Goal: Task Accomplishment & Management: Use online tool/utility

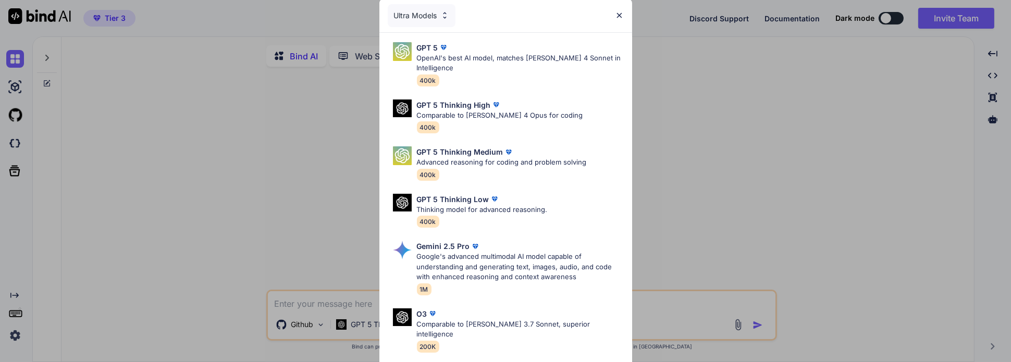
click at [621, 10] on div "Ultra Models" at bounding box center [505, 15] width 253 height 33
click at [619, 13] on img at bounding box center [619, 15] width 9 height 9
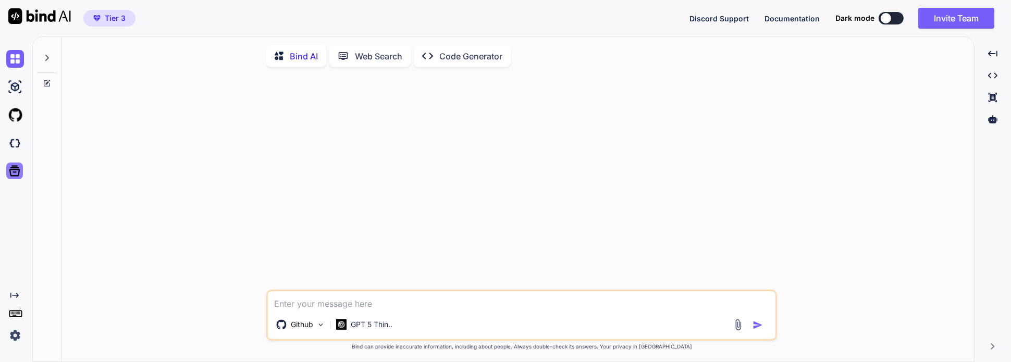
click at [15, 169] on icon at bounding box center [14, 171] width 11 height 11
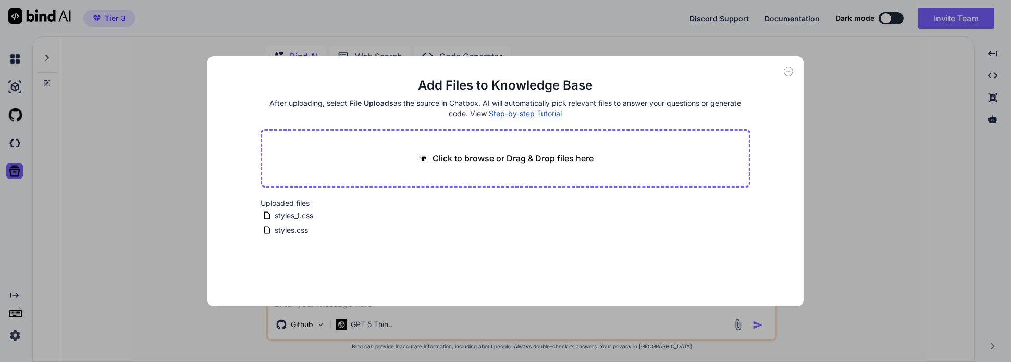
click at [88, 132] on div "Add Files to Knowledge Base After uploading, select File Uploads as the source …" at bounding box center [505, 181] width 1011 height 362
type textarea "x"
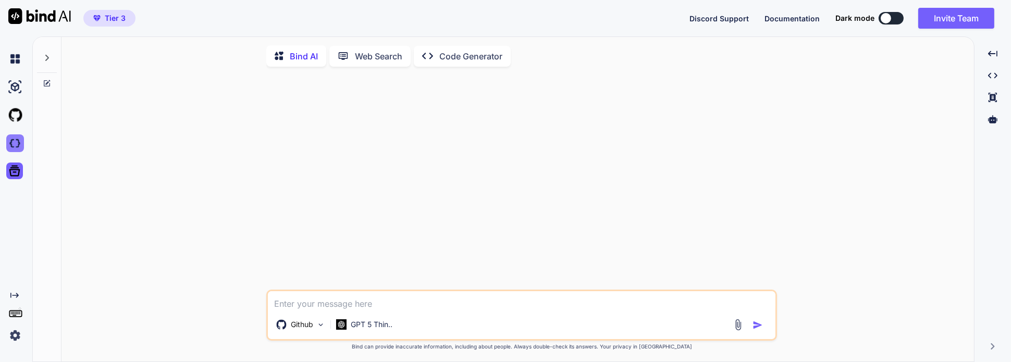
click at [17, 144] on img at bounding box center [15, 143] width 18 height 18
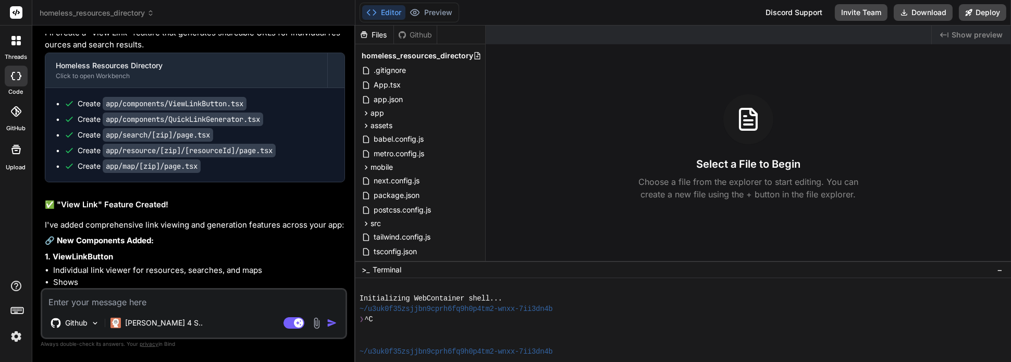
scroll to position [3173, 0]
click at [168, 308] on textarea at bounding box center [193, 299] width 303 height 19
click at [166, 323] on div "[PERSON_NAME] 4 S.." at bounding box center [156, 323] width 101 height 21
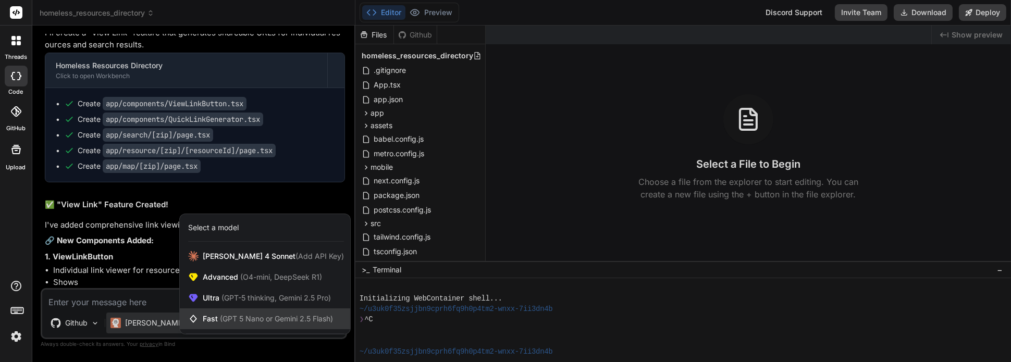
click at [240, 319] on span "(GPT 5 Nano or Gemini 2.5 Flash)" at bounding box center [276, 318] width 113 height 9
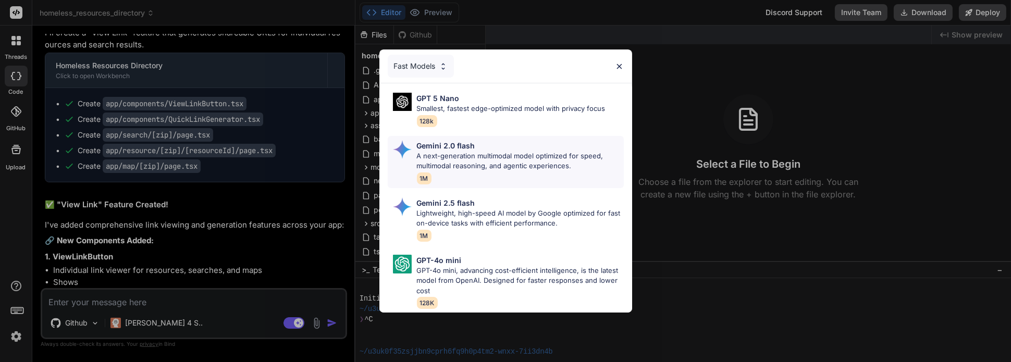
click at [428, 142] on p "Gemini 2.0 flash" at bounding box center [446, 145] width 58 height 11
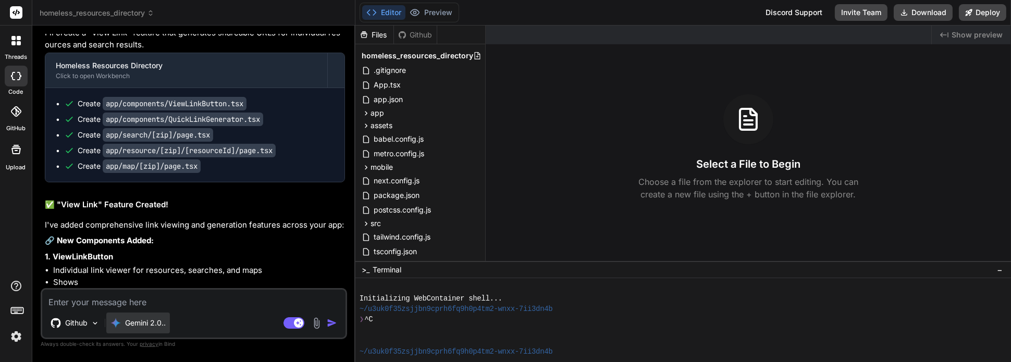
click at [163, 329] on div "Gemini 2.0.." at bounding box center [138, 323] width 64 height 21
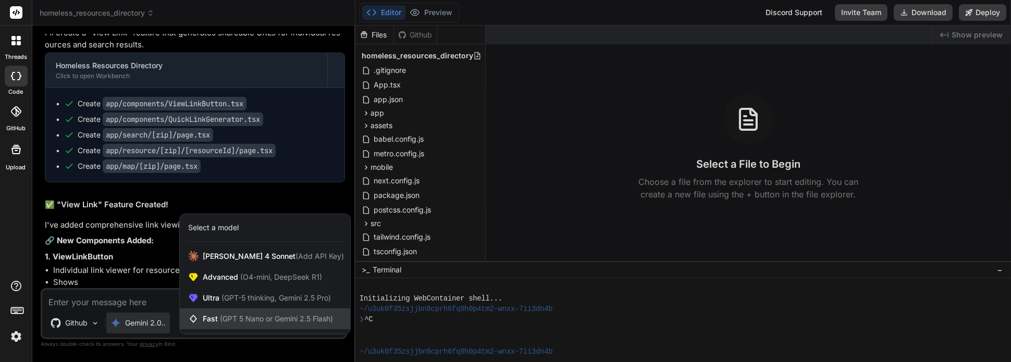
click at [229, 317] on span "(GPT 5 Nano or Gemini 2.5 Flash)" at bounding box center [276, 318] width 113 height 9
type textarea "x"
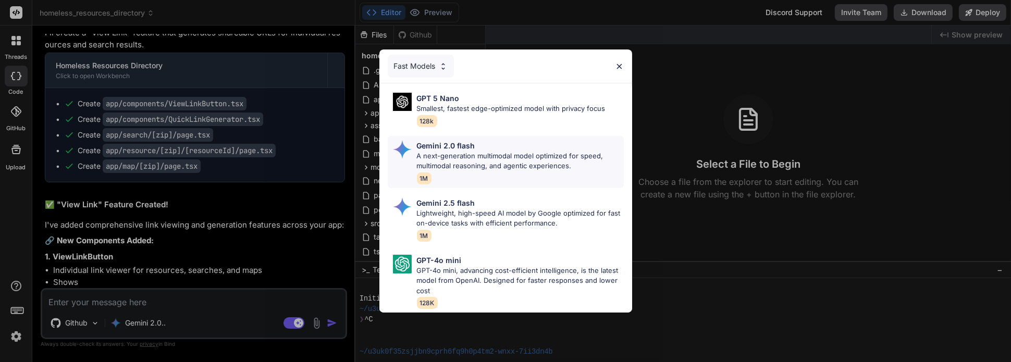
click at [528, 153] on p "A next-generation multimodal model optimized for speed, multimodal reasoning, a…" at bounding box center [520, 161] width 207 height 20
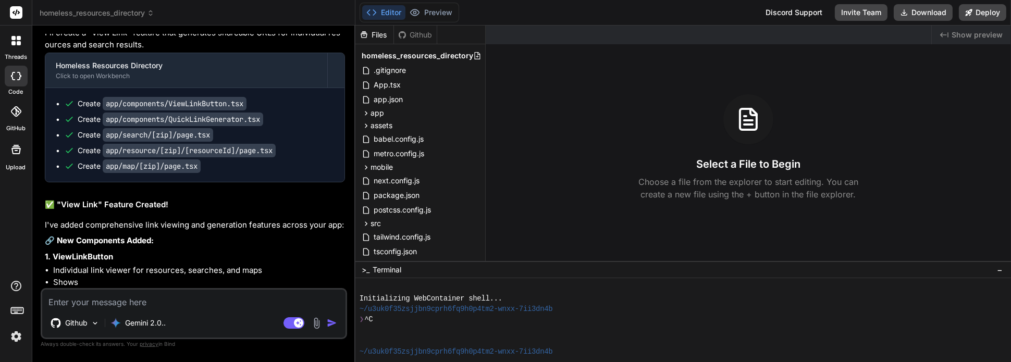
click at [165, 303] on textarea at bounding box center [193, 299] width 303 height 19
type textarea "r"
type textarea "x"
type textarea "re"
type textarea "x"
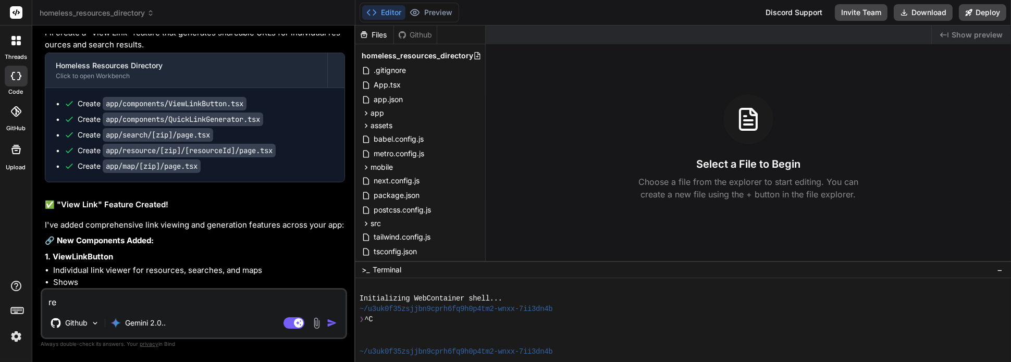
type textarea "rem"
type textarea "x"
type textarea "remo"
type textarea "x"
type textarea "remov"
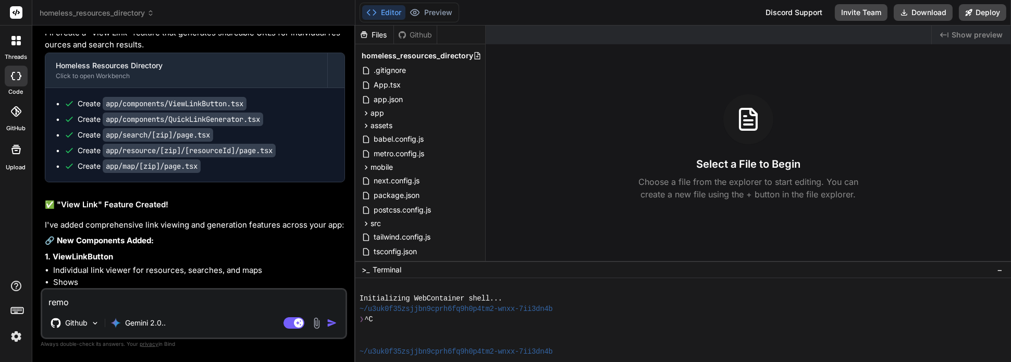
type textarea "x"
type textarea "remove"
type textarea "x"
type textarea "remove"
type textarea "x"
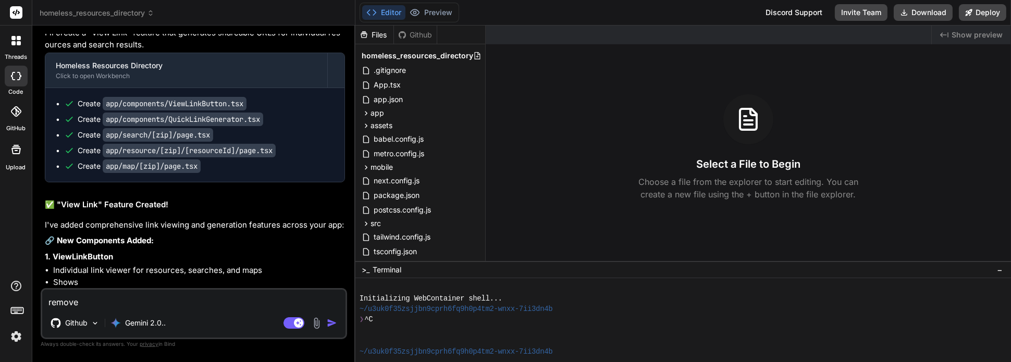
type textarea "remove z"
type textarea "x"
type textarea "remove ze"
type textarea "x"
type textarea "remove zer"
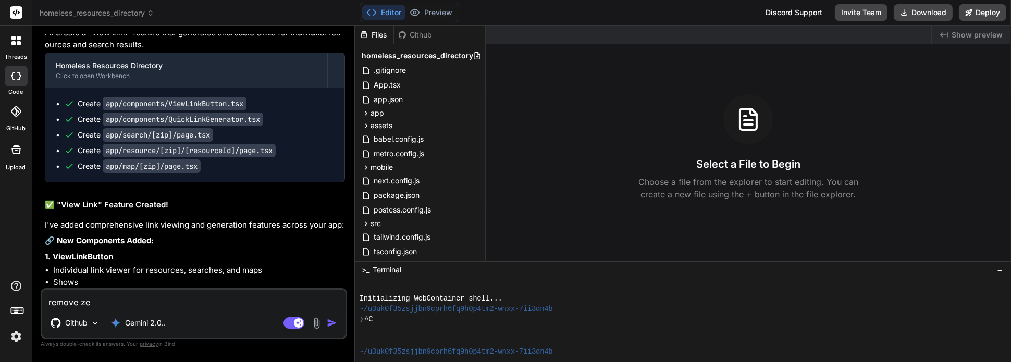
type textarea "x"
type textarea "remove zero"
type textarea "x"
type textarea "remove zero-"
type textarea "x"
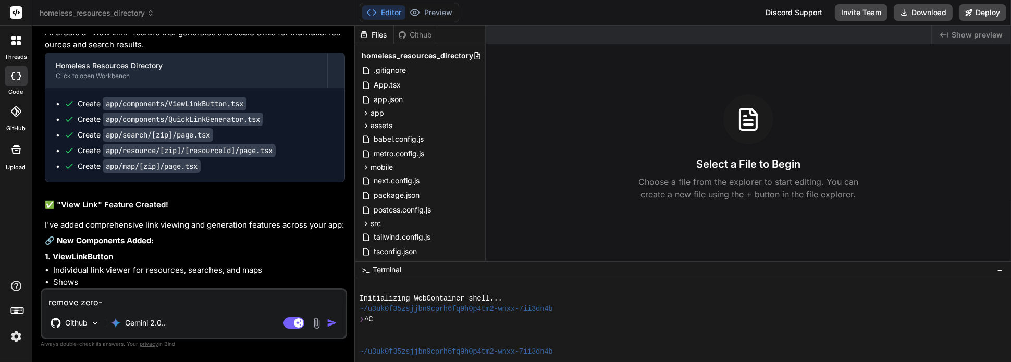
type textarea "remove zero-w"
type textarea "x"
type textarea "remove zero-wi"
type textarea "x"
type textarea "remove zero-wit"
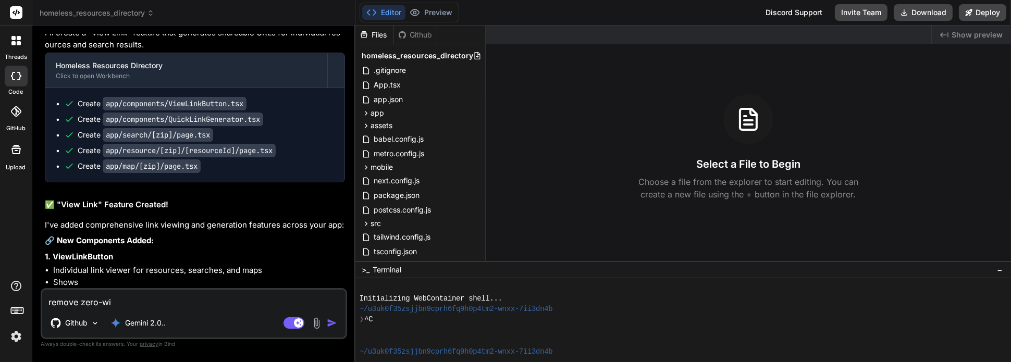
type textarea "x"
type textarea "remove zero-with"
type textarea "x"
type textarea "remove zero-wit"
type textarea "x"
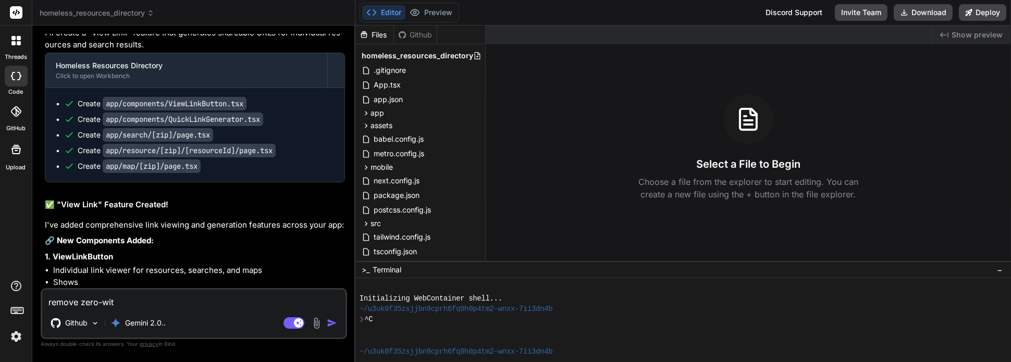
type textarea "remove zero-wi"
type textarea "x"
type textarea "remove zero-wid"
type textarea "x"
type textarea "remove zero-widt"
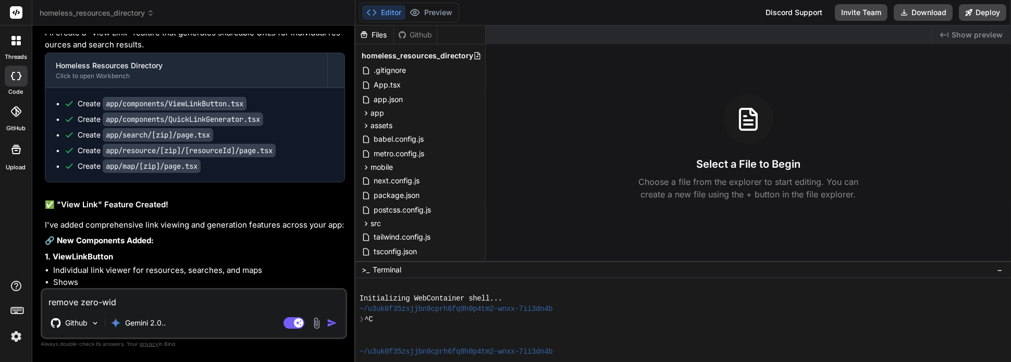
type textarea "x"
type textarea "remove zero-width"
type textarea "x"
type textarea "remove zero-width/"
type textarea "x"
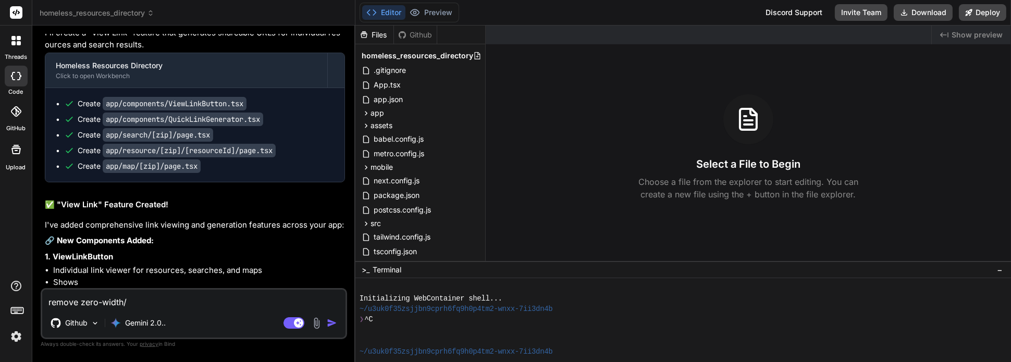
type textarea "remove zero-width/i"
type textarea "x"
type textarea "remove zero-width/in"
type textarea "x"
type textarea "remove zero-width/inv"
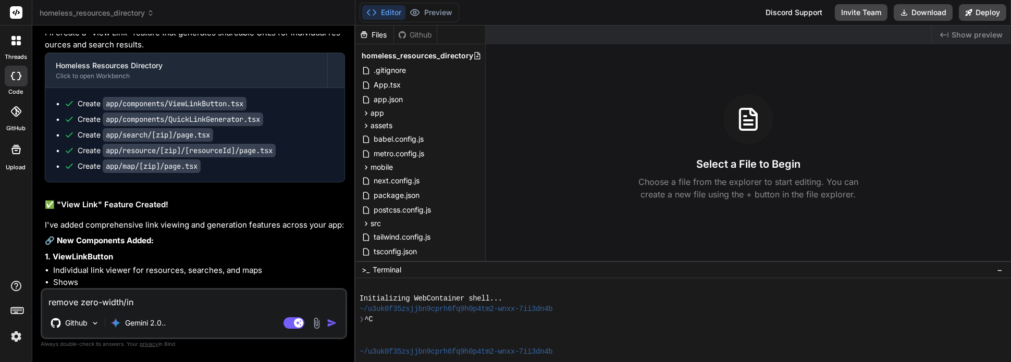
type textarea "x"
type textarea "remove zero-width/invi"
type textarea "x"
type textarea "remove zero-width/invis"
type textarea "x"
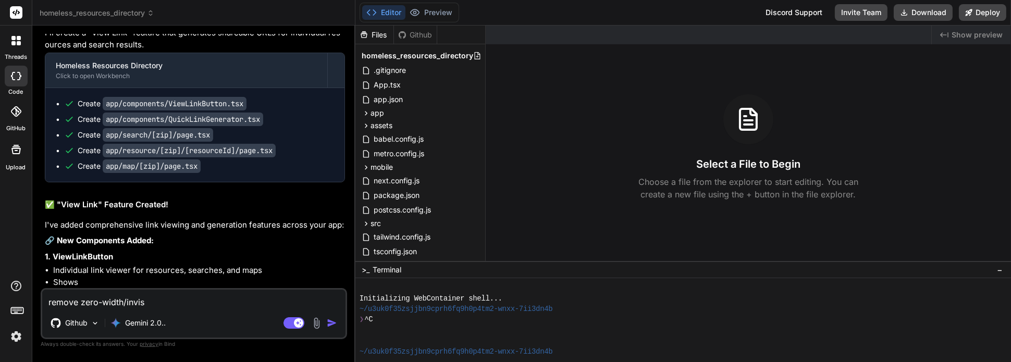
type textarea "remove zero-width/invisi"
type textarea "x"
type textarea "remove zero-width/invisib"
type textarea "x"
type textarea "remove zero-width/invisibl"
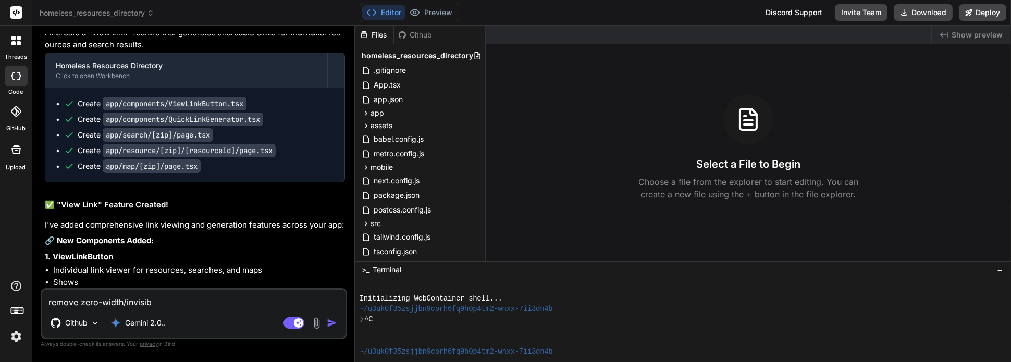
type textarea "x"
type textarea "remove zero-width/invisible"
type textarea "x"
type textarea "remove zero-width/invisible"
type textarea "x"
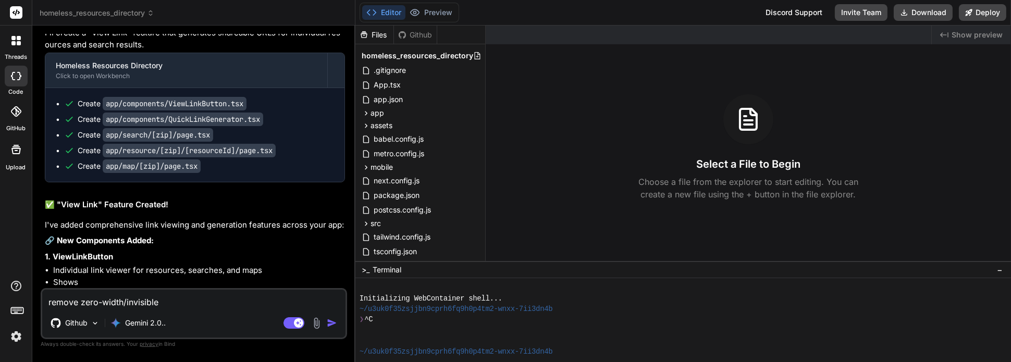
type textarea "remove zero-width/invisible u"
type textarea "x"
type textarea "remove zero-width/invisible un"
type textarea "x"
type textarea "remove zero-width/invisible uni"
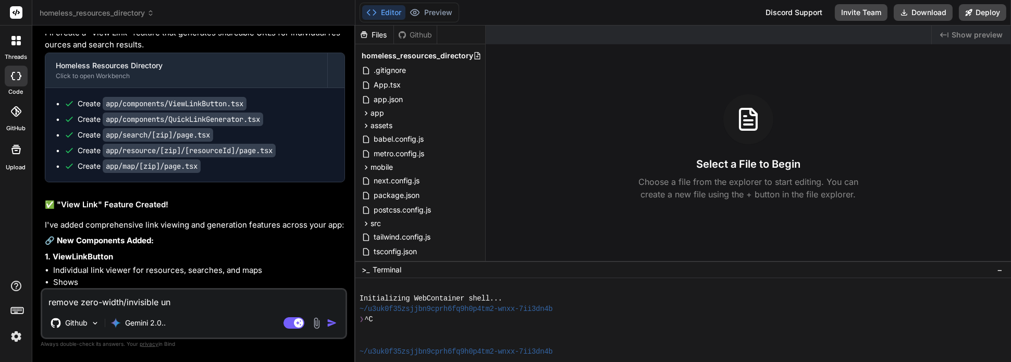
type textarea "x"
type textarea "remove zero-width/invisible unic"
type textarea "x"
type textarea "remove zero-width/invisible unico"
type textarea "x"
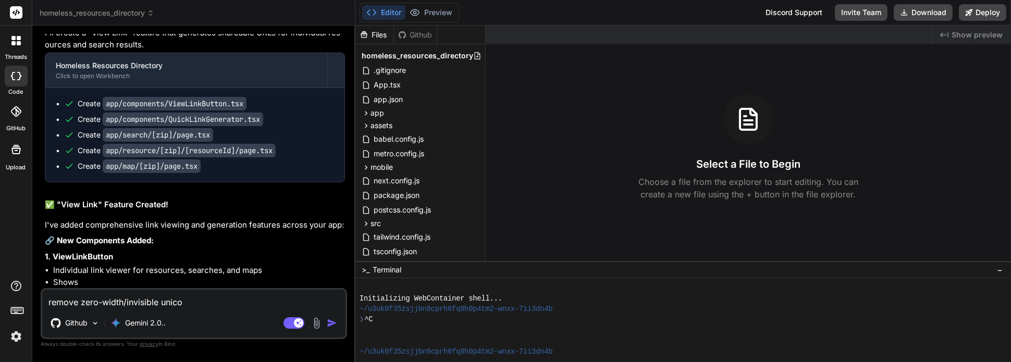
type textarea "remove zero-width/invisible unicod"
type textarea "x"
type textarea "remove zero-width/invisible unicode"
type textarea "x"
type textarea "remove zero-width/invisible unicode"
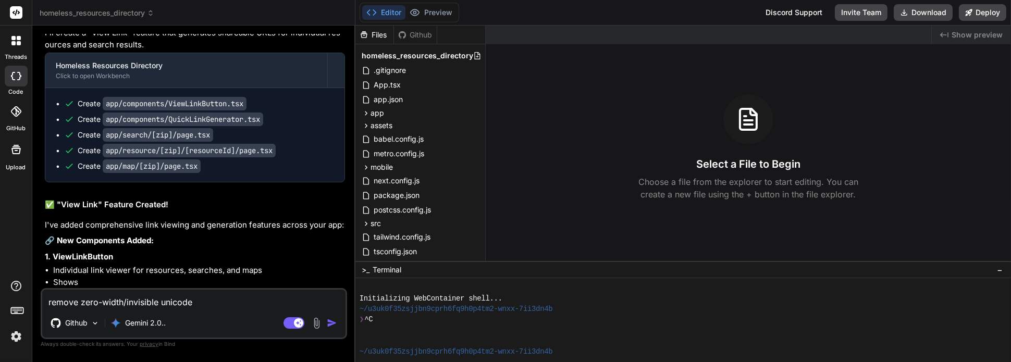
type textarea "x"
type textarea "remove zero-width/invisible unicode c"
type textarea "x"
type textarea "remove zero-width/invisible unicode ch"
type textarea "x"
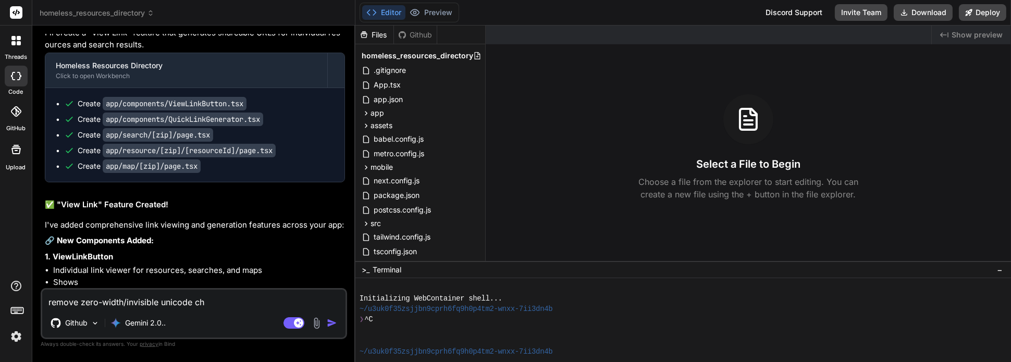
type textarea "remove zero-width/invisible unicode cha"
type textarea "x"
type textarea "remove zero-width/invisible unicode char"
type textarea "x"
type textarea "remove zero-width/invisible unicode chara"
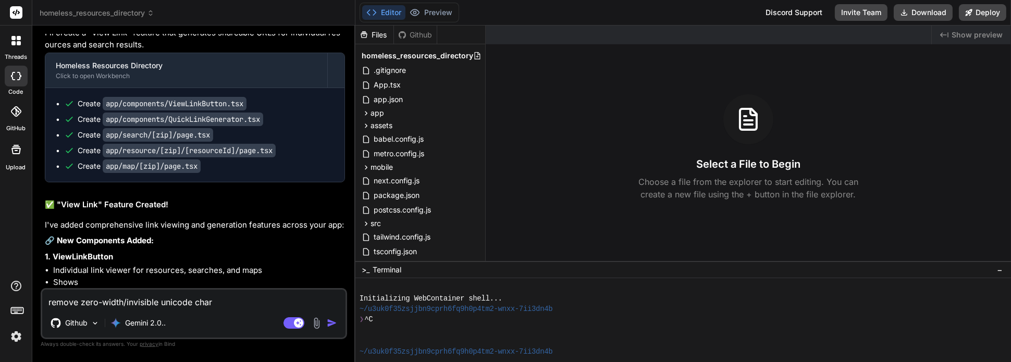
type textarea "x"
type textarea "remove zero-width/invisible unicode charac"
type textarea "x"
type textarea "remove zero-width/invisible unicode charact"
type textarea "x"
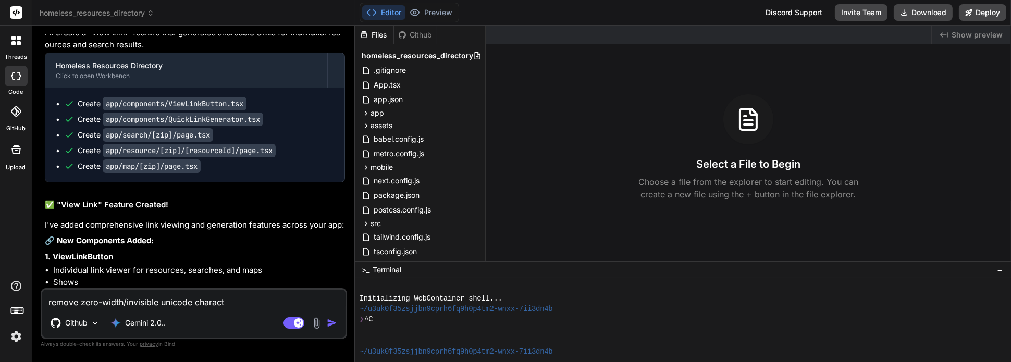
type textarea "remove zero-width/invisible unicode characte"
type textarea "x"
type textarea "remove zero-width/invisible unicode character"
type textarea "x"
type textarea "remove zero-width/invisible unicode characters"
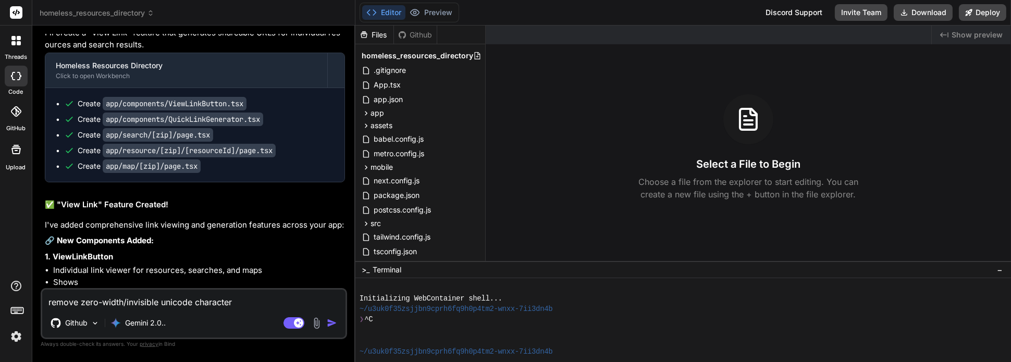
type textarea "x"
type textarea "remove zero-width/invisible unicode characters"
type textarea "x"
type textarea "remove zero-width/invisible unicode characters f"
type textarea "x"
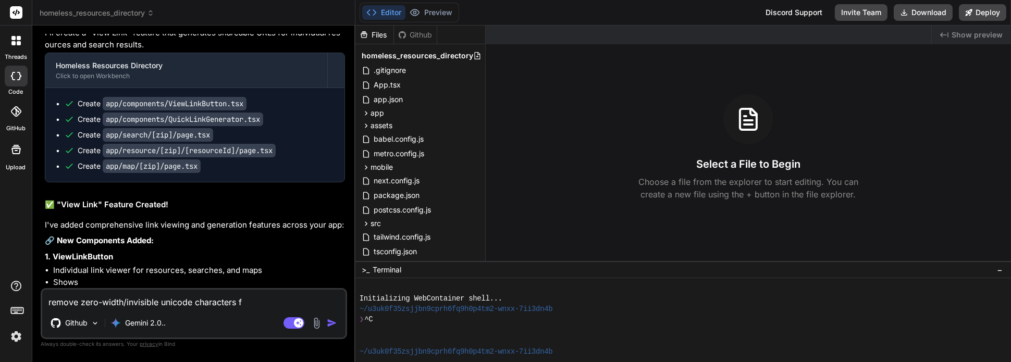
type textarea "remove zero-width/invisible unicode characters fr"
type textarea "x"
type textarea "remove zero-width/invisible unicode characters fro"
type textarea "x"
type textarea "remove zero-width/invisible unicode characters from"
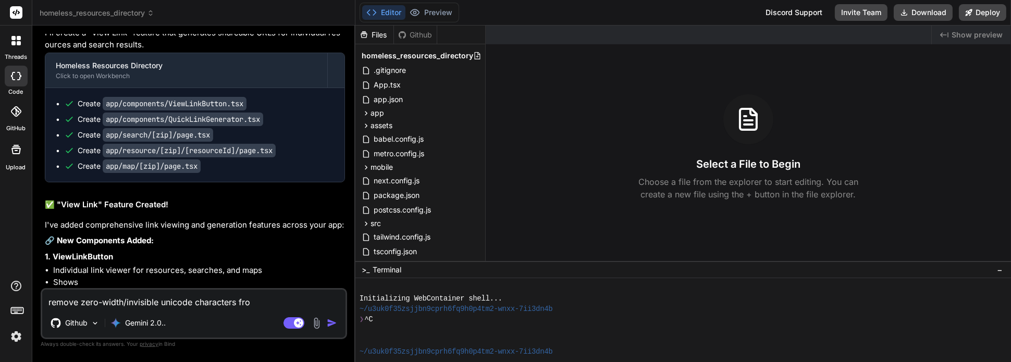
type textarea "x"
type textarea "remove zero-width/invisible unicode characters from"
type textarea "x"
type textarea "remove zero-width/invisible unicode characters from a"
type textarea "x"
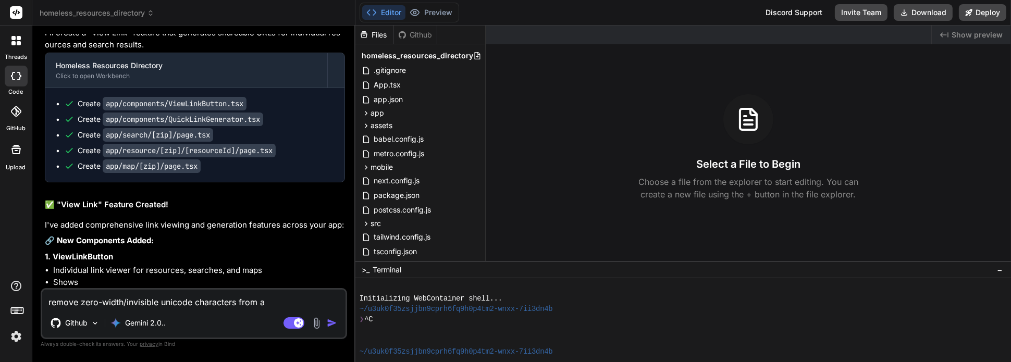
type textarea "remove zero-width/invisible unicode characters from a"
type textarea "x"
type textarea "remove zero-width/invisible unicode characters from a s"
type textarea "x"
type textarea "remove zero-width/invisible unicode characters from a st"
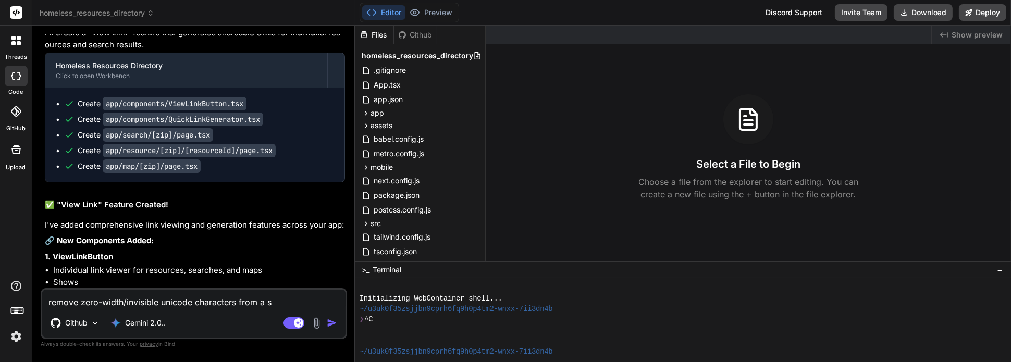
type textarea "x"
type textarea "remove zero-width/invisible unicode characters from a str"
type textarea "x"
type textarea "remove zero-width/invisible unicode characters from a stri"
type textarea "x"
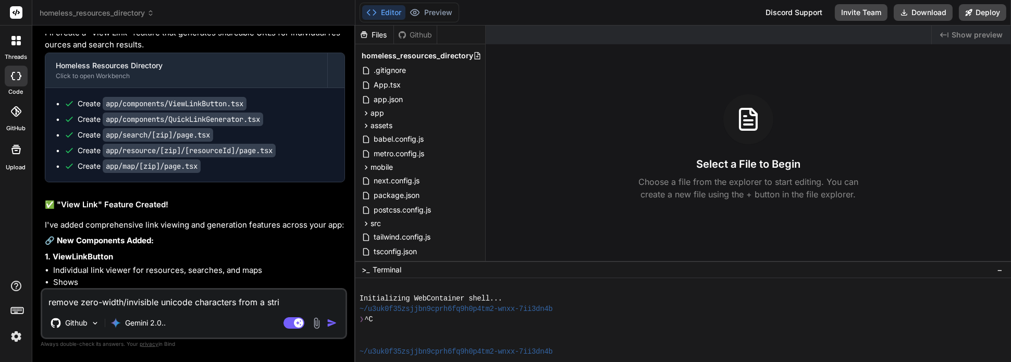
type textarea "remove zero-width/invisible unicode characters from a strin"
type textarea "x"
type textarea "remove zero-width/invisible unicode characters from a string"
type textarea "x"
type textarea "remove zero-width/invisible unicode characters from a string."
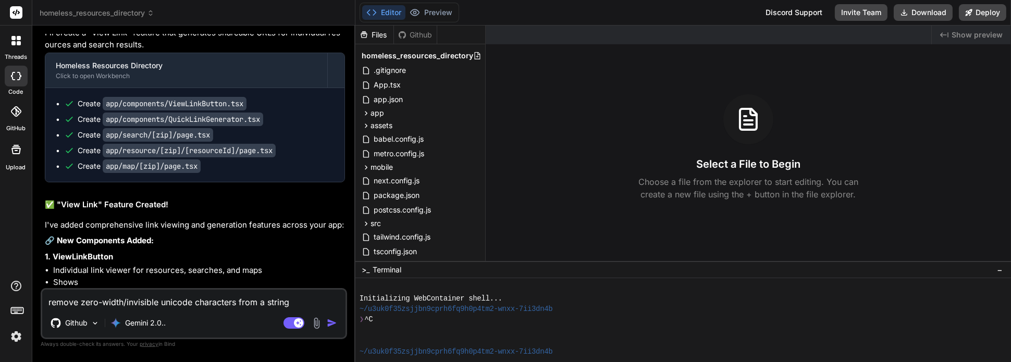
type textarea "x"
type textarea "remove zero-width/invisible unicode characters from a string."
type textarea "x"
type textarea "remove zero-width/invisible unicode characters from a string. t"
type textarea "x"
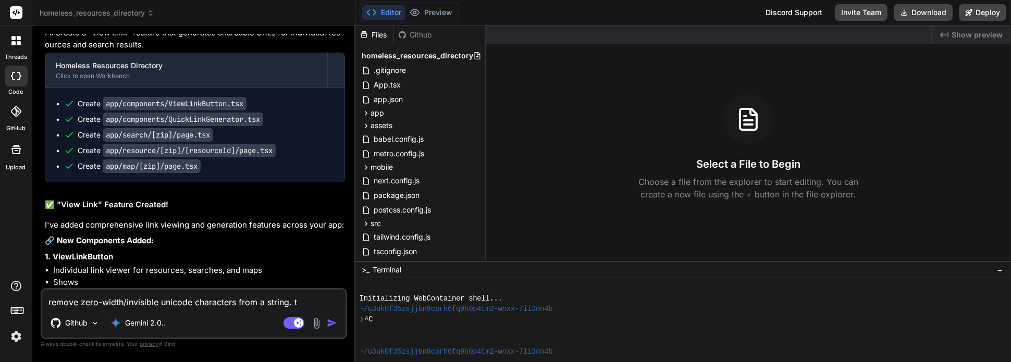
type textarea "remove zero-width/invisible unicode characters from a string. th"
type textarea "x"
type textarea "remove zero-width/invisible unicode characters from a string. the"
type textarea "x"
type textarea "remove zero-width/invisible unicode characters from a string. thes"
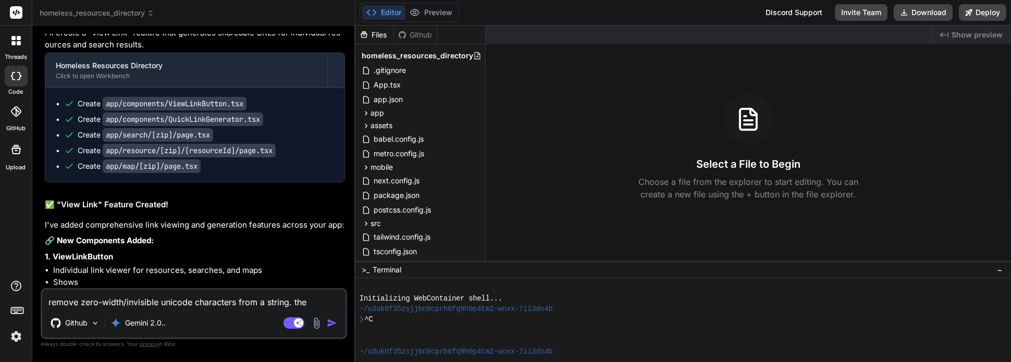
type textarea "x"
type textarea "remove zero-width/invisible unicode characters from a string. these"
type textarea "x"
type textarea "remove zero-width/invisible unicode characters from a string. these"
type textarea "x"
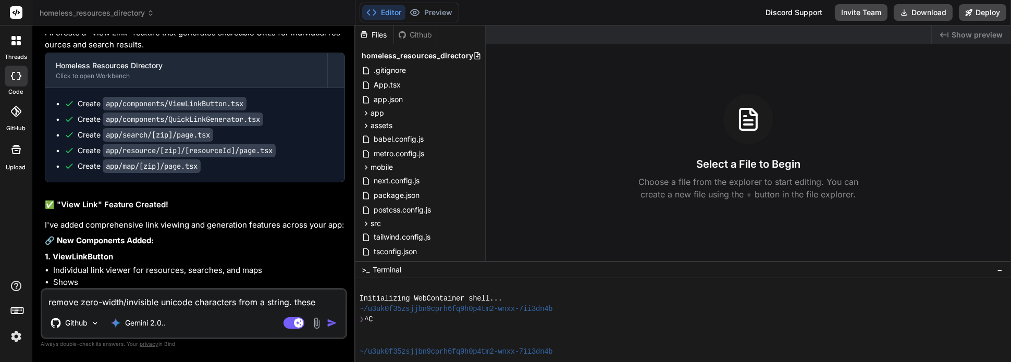
type textarea "remove zero-width/invisible unicode characters from a string. these s"
type textarea "x"
type textarea "remove zero-width/invisible unicode characters from a string. these st"
type textarea "x"
type textarea "remove zero-width/invisible unicode characters from a string. these str"
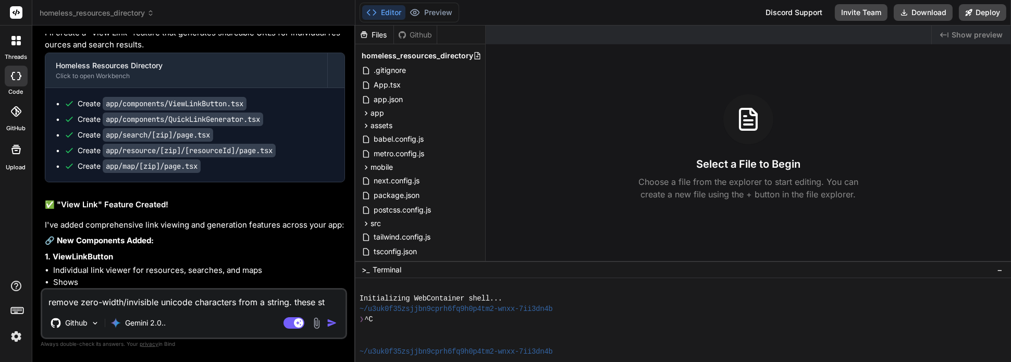
type textarea "x"
type textarea "remove zero-width/invisible unicode characters from a string. these stri"
type textarea "x"
type textarea "remove zero-width/invisible unicode characters from a string. these strin"
type textarea "x"
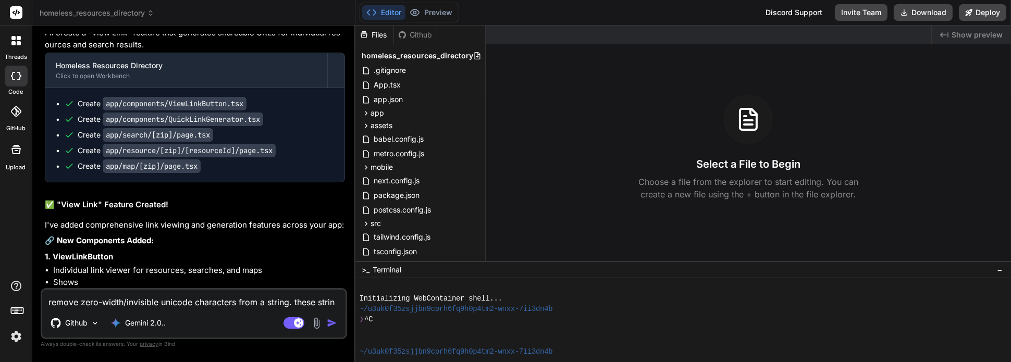
type textarea "remove zero-width/invisible unicode characters from a string. these string"
type textarea "x"
type textarea "remove zero-width/invisible unicode characters from a string. these strings"
type textarea "x"
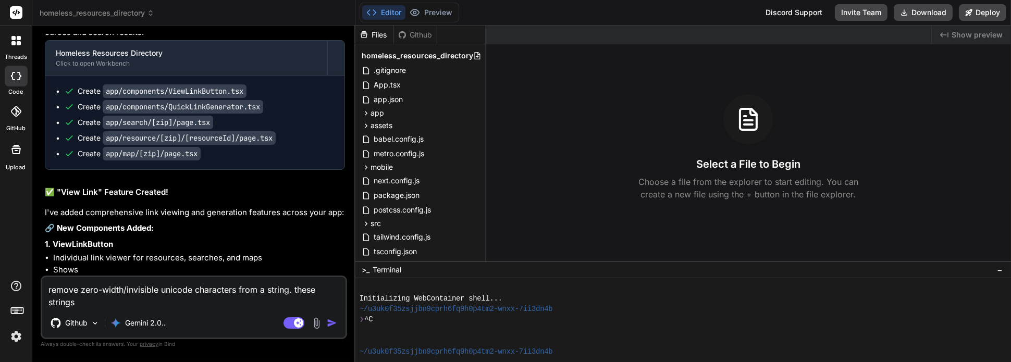
type textarea "remove zero-width/invisible unicode characters from a string. these string"
type textarea "x"
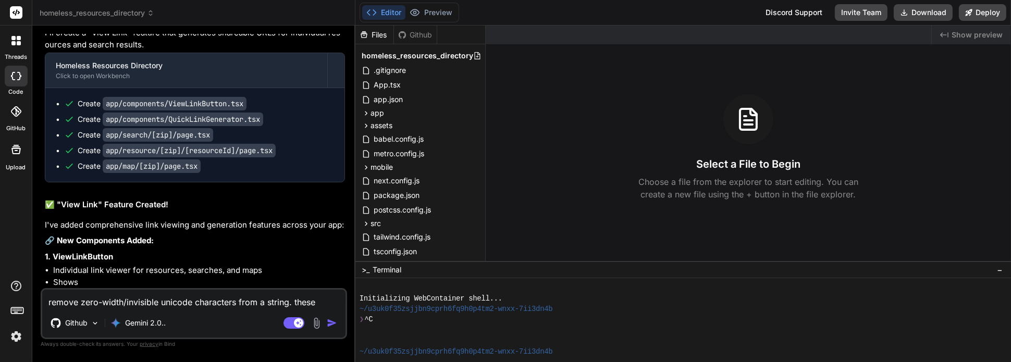
type textarea "remove zero-width/invisible unicode characters from a string. these strin"
type textarea "x"
type textarea "remove zero-width/invisible unicode characters from a string. these stri"
type textarea "x"
type textarea "remove zero-width/invisible unicode characters from a string. these str"
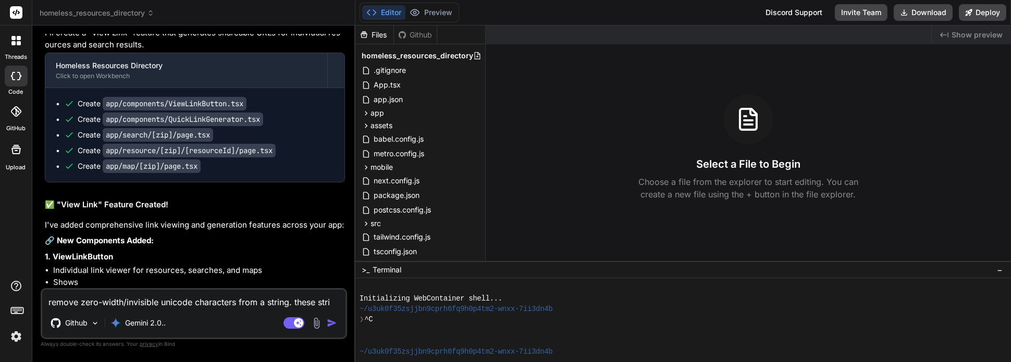
type textarea "x"
type textarea "remove zero-width/invisible unicode characters from a string. these st"
type textarea "x"
type textarea "remove zero-width/invisible unicode characters from a string. these s"
type textarea "x"
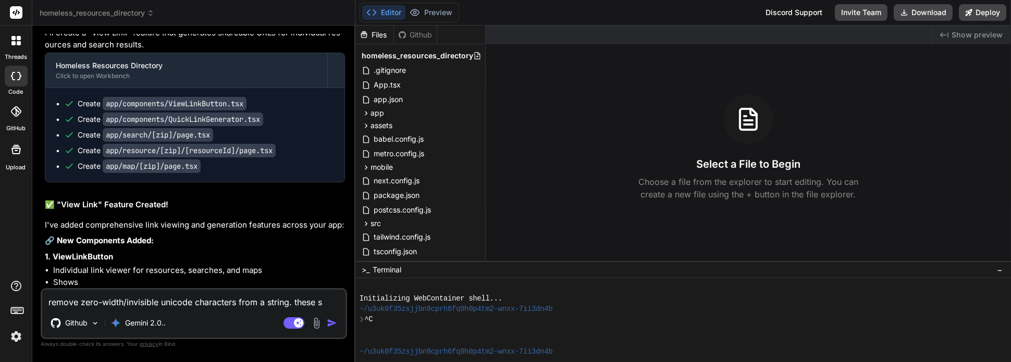
type textarea "remove zero-width/invisible unicode characters from a string. these"
type textarea "x"
type textarea "remove zero-width/invisible unicode characters from a string. these c"
type textarea "x"
type textarea "remove zero-width/invisible unicode characters from a string. these ch"
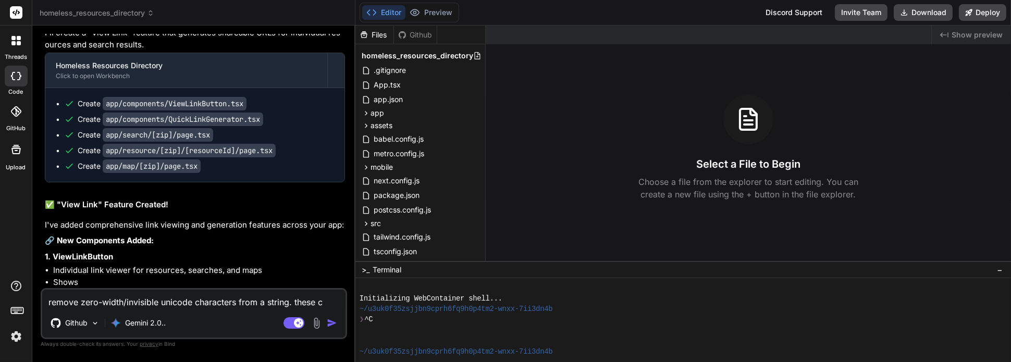
type textarea "x"
type textarea "remove zero-width/invisible unicode characters from a string. these cha"
type textarea "x"
type textarea "remove zero-width/invisible unicode characters from a string. these char"
type textarea "x"
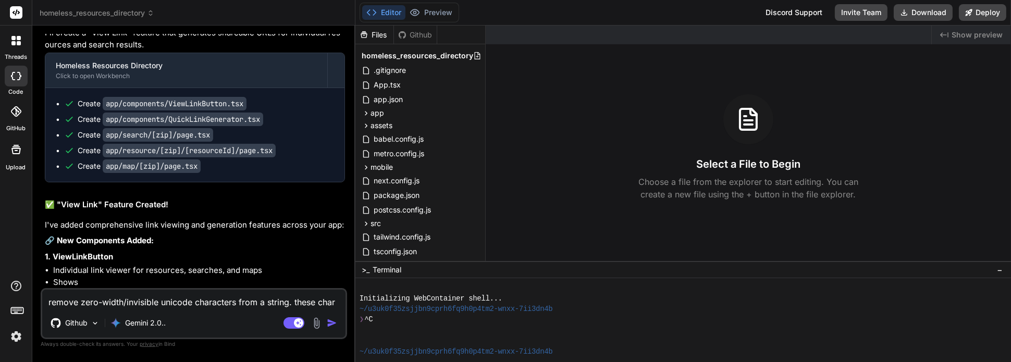
type textarea "remove zero-width/invisible unicode characters from a string. these chara"
type textarea "x"
type textarea "remove zero-width/invisible unicode characters from a string. these charac"
type textarea "x"
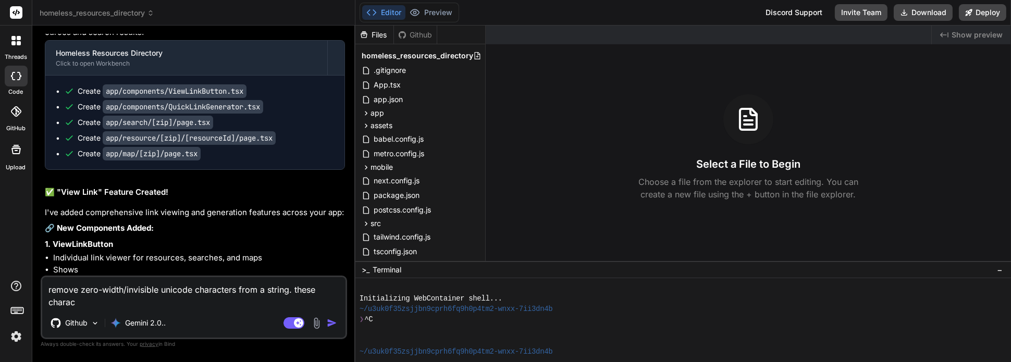
type textarea "remove zero-width/invisible unicode characters from a string. these charact"
type textarea "x"
type textarea "remove zero-width/invisible unicode characters from a string. these characte"
type textarea "x"
type textarea "remove zero-width/invisible unicode characters from a string. these character"
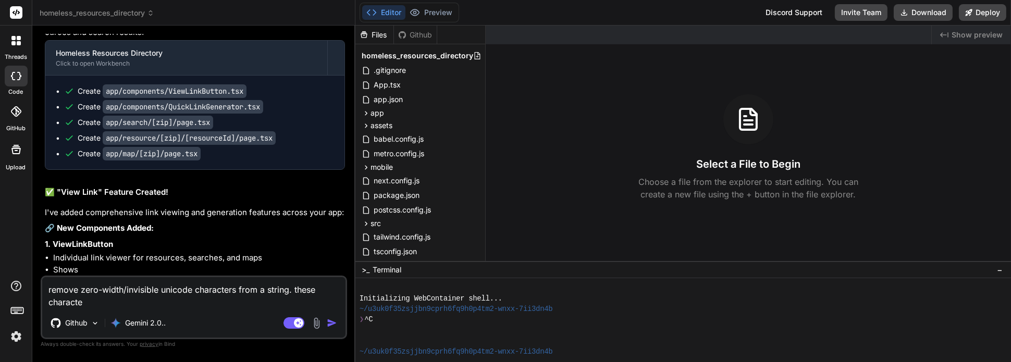
type textarea "x"
type textarea "remove zero-width/invisible unicode characters from a string. these characters"
type textarea "x"
type textarea "remove zero-width/invisible unicode characters from a string. these characters"
type textarea "x"
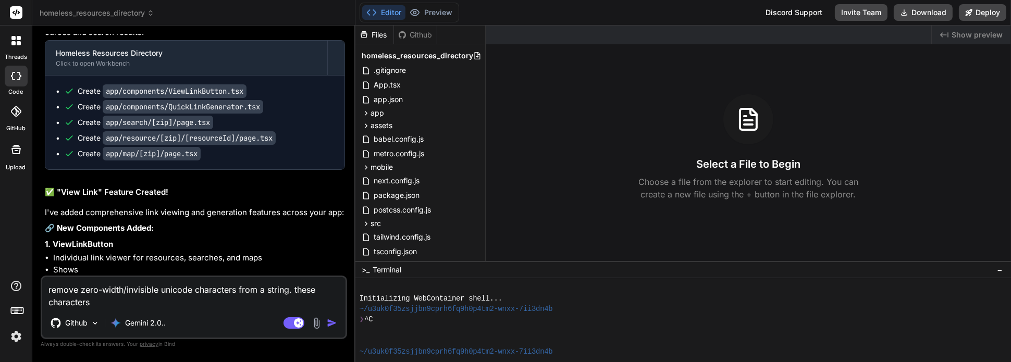
type textarea "remove zero-width/invisible unicode characters from a string. these characters c"
type textarea "x"
type textarea "remove zero-width/invisible unicode characters from a string. these characters …"
type textarea "x"
type textarea "remove zero-width/invisible unicode characters from a string. these characters …"
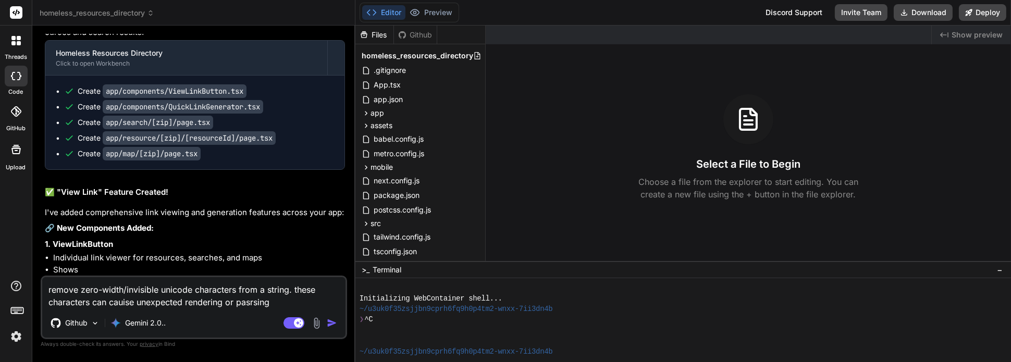
click at [249, 306] on textarea "remove zero-width/invisible unicode characters from a string. these characters …" at bounding box center [193, 292] width 303 height 31
click at [273, 303] on textarea "remove zero-width/invisible Unicode characters from a string. these characters …" at bounding box center [193, 292] width 303 height 31
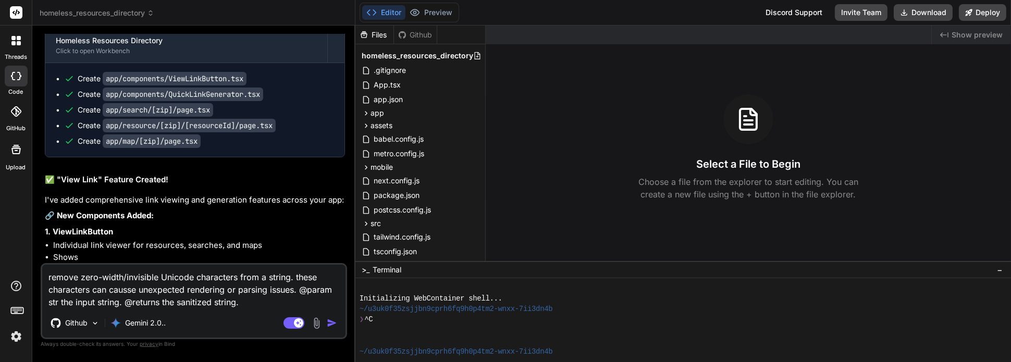
drag, startPoint x: 253, startPoint y: 304, endPoint x: 44, endPoint y: 276, distance: 211.3
click at [44, 276] on textarea "remove zero-width/invisible Unicode characters from a string. these characters …" at bounding box center [193, 287] width 303 height 44
click at [333, 323] on img "button" at bounding box center [332, 323] width 10 height 10
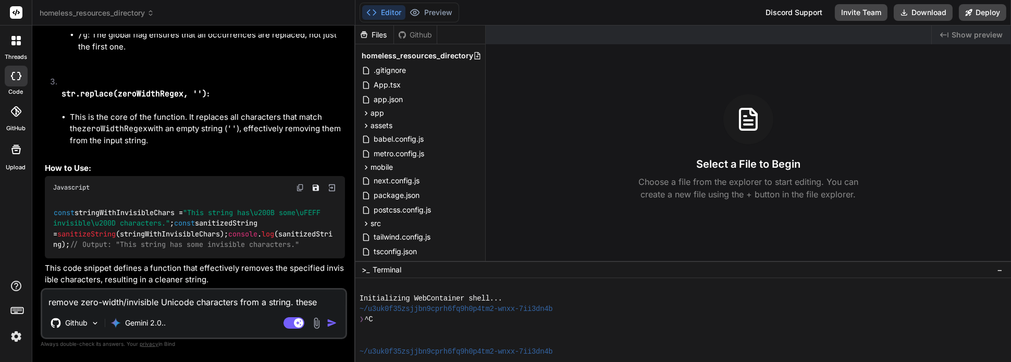
scroll to position [4014, 0]
click at [190, 306] on textarea "remove zero-width/invisible Unicode characters from a string. these characters …" at bounding box center [193, 299] width 303 height 19
click at [156, 304] on textarea "remove zero-width/invisible Unicode characters from a string. these characters …" at bounding box center [193, 299] width 303 height 19
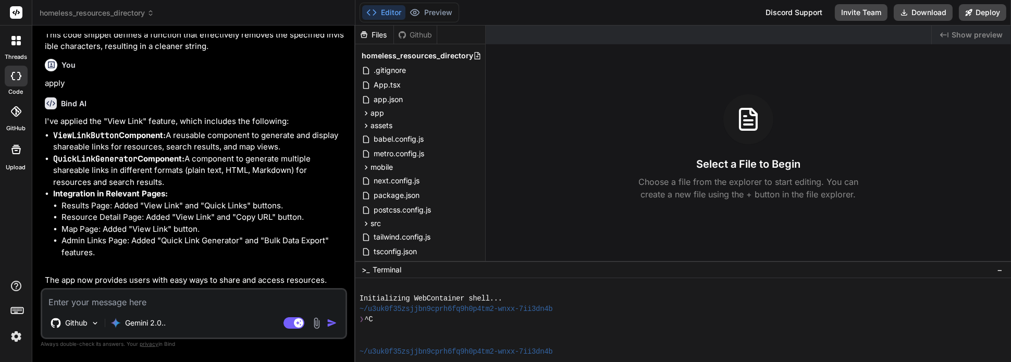
scroll to position [4247, 0]
click at [179, 298] on textarea at bounding box center [193, 299] width 303 height 19
click at [226, 306] on textarea "untility function for string manipulation and saniti" at bounding box center [193, 299] width 303 height 19
click at [59, 305] on textarea "untility function for string manipulation and saniti" at bounding box center [193, 299] width 303 height 19
drag, startPoint x: 228, startPoint y: 305, endPoint x: 233, endPoint y: 305, distance: 5.2
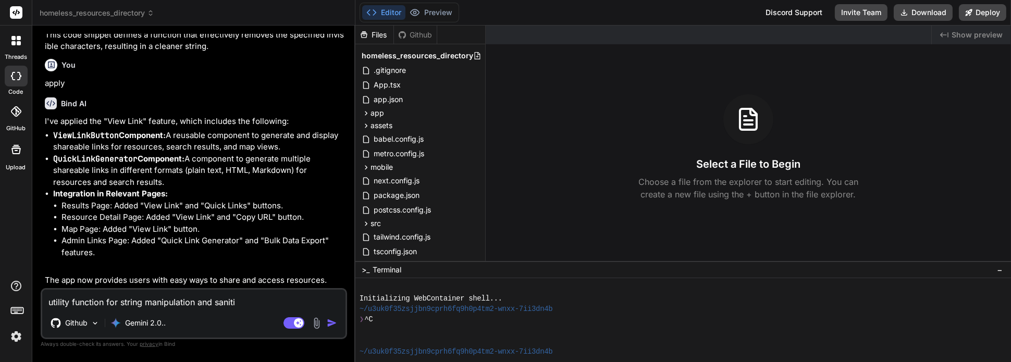
click at [230, 305] on textarea "utility function for string manipulation and saniti" at bounding box center [193, 299] width 303 height 19
click at [238, 305] on textarea "utility function for string manipulation and saniti" at bounding box center [193, 299] width 303 height 19
click at [330, 322] on img "button" at bounding box center [332, 323] width 10 height 10
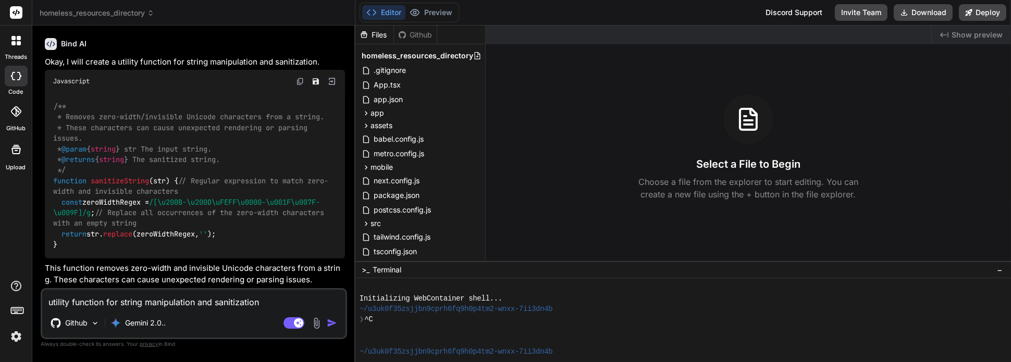
scroll to position [4572, 0]
click at [169, 305] on textarea "utility function for string manipulation and sanitization" at bounding box center [193, 299] width 303 height 19
click at [167, 302] on textarea "utility function for string manipulation and sanitization" at bounding box center [193, 299] width 303 height 19
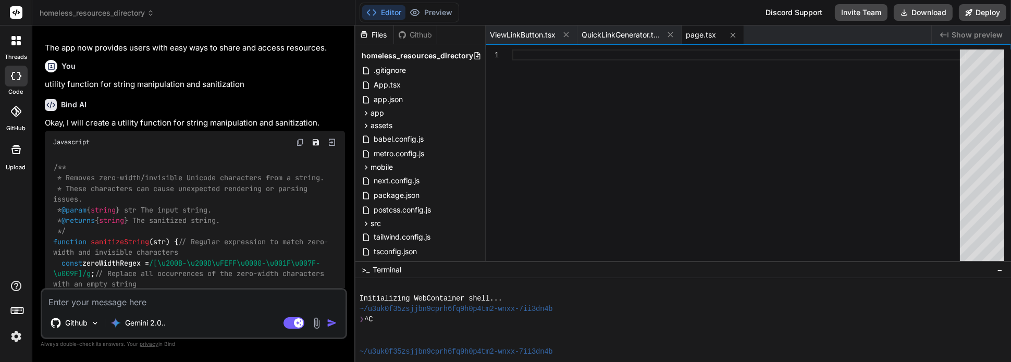
scroll to position [4713, 0]
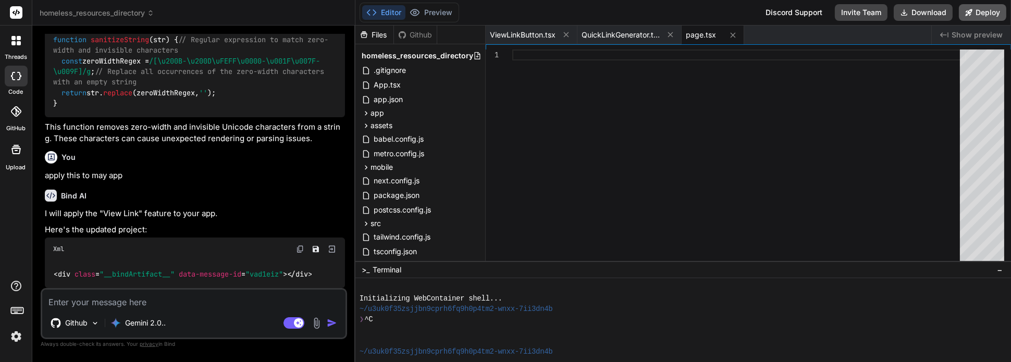
click at [980, 16] on button "Deploy" at bounding box center [981, 12] width 47 height 17
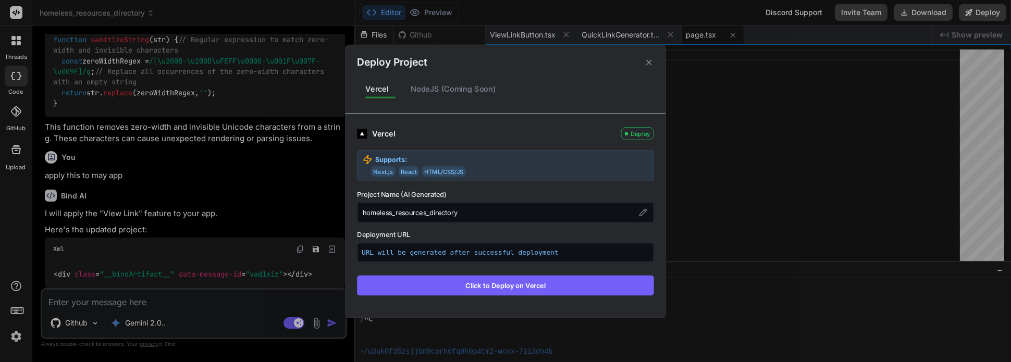
click at [504, 291] on button "Click to Deploy on Vercel" at bounding box center [505, 285] width 297 height 20
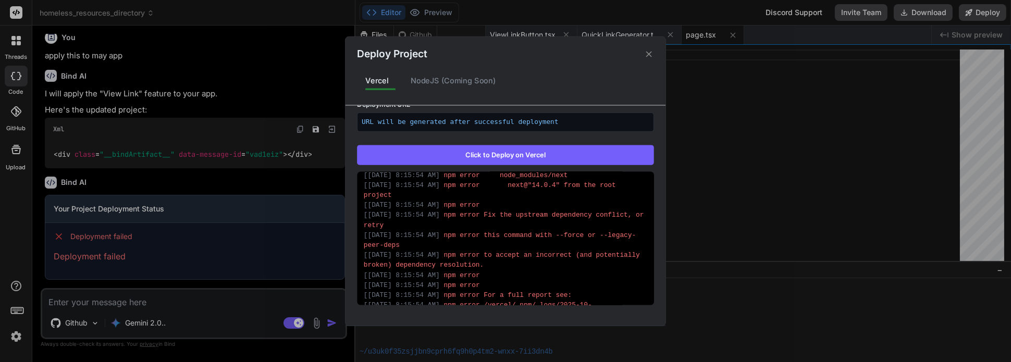
scroll to position [662, 0]
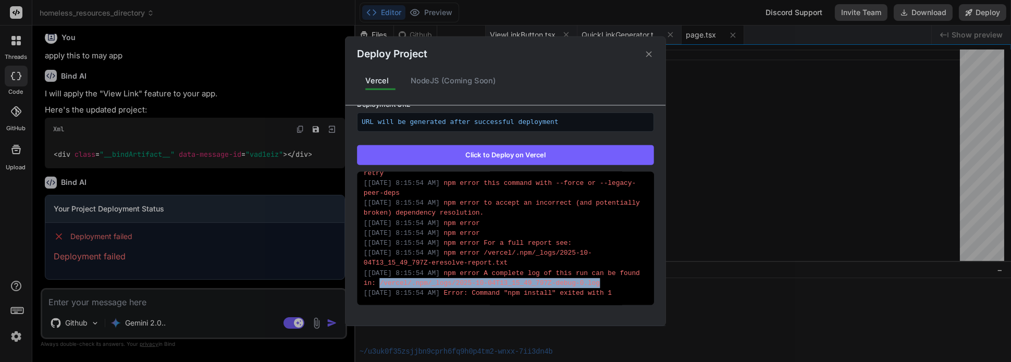
drag, startPoint x: 400, startPoint y: 281, endPoint x: 612, endPoint y: 279, distance: 211.5
click at [612, 279] on div "[ [DATE] 8:15:54 AM ] npm error A complete log of this run can be found in: /ve…" at bounding box center [505, 278] width 283 height 20
copy div "/vercel/.npm/_logs/2025-10-04T13_15_49_797Z-debug-0.log"
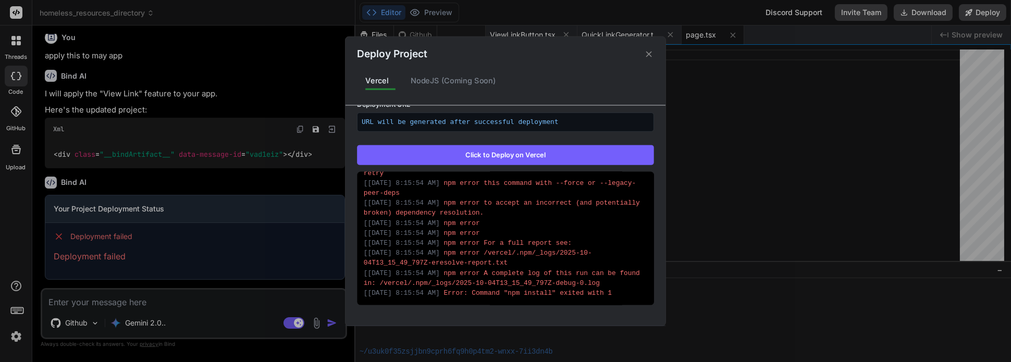
click at [128, 302] on div "Deploy Project Vercel NodeJS (Coming Soon) Vercel Failed Supports: Next.js Reac…" at bounding box center [505, 181] width 1011 height 362
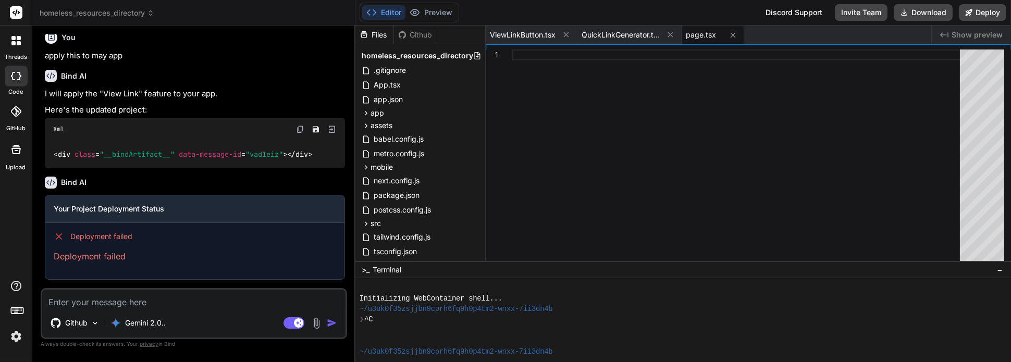
paste textarea "/vercel/.npm/_logs/2025-10-04T13_15_49_797Z-debug-0.log"
click at [329, 321] on img "button" at bounding box center [332, 323] width 10 height 10
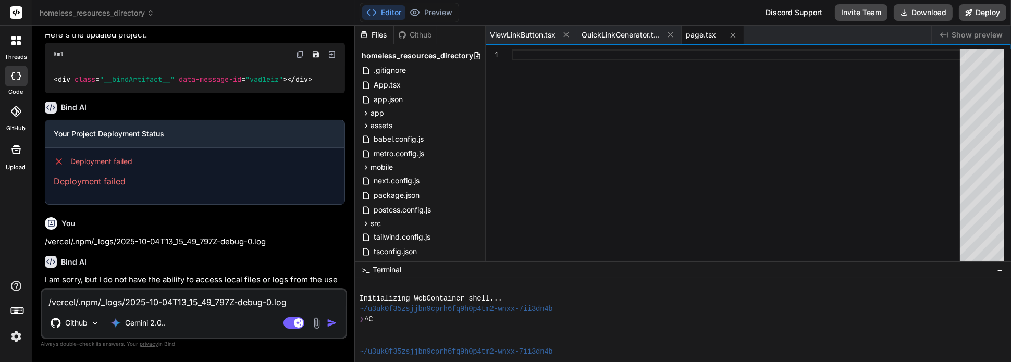
scroll to position [4919, 0]
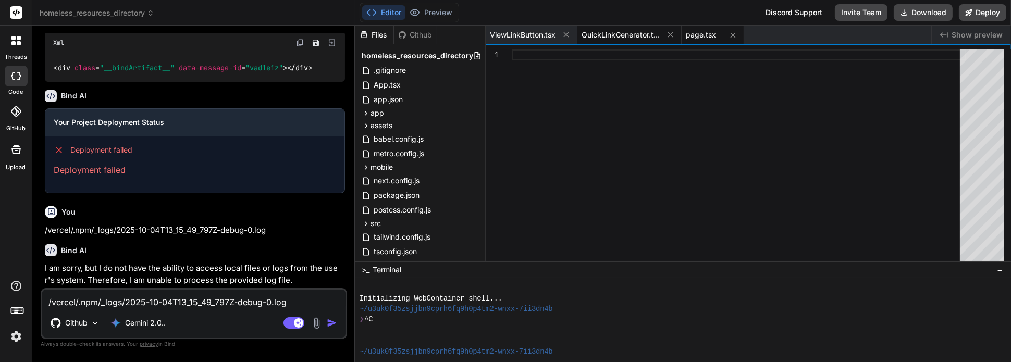
click at [609, 39] on span "QuickLinkGenerator.tsx" at bounding box center [620, 35] width 78 height 10
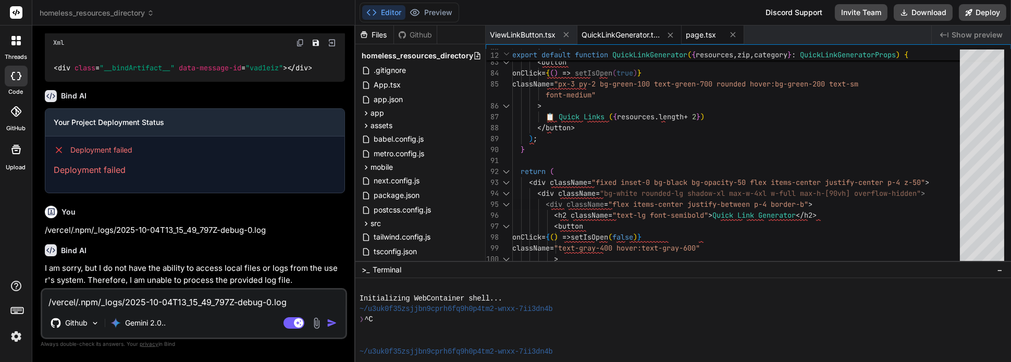
click at [702, 34] on span "page.tsx" at bounding box center [701, 35] width 30 height 10
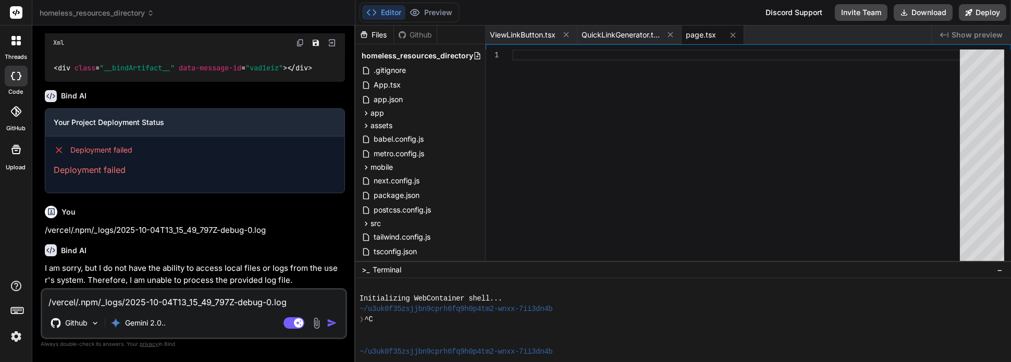
click at [381, 8] on button "Editor" at bounding box center [383, 12] width 43 height 15
click at [412, 37] on div "Github" at bounding box center [415, 35] width 43 height 10
click at [377, 34] on div "Files" at bounding box center [374, 35] width 38 height 10
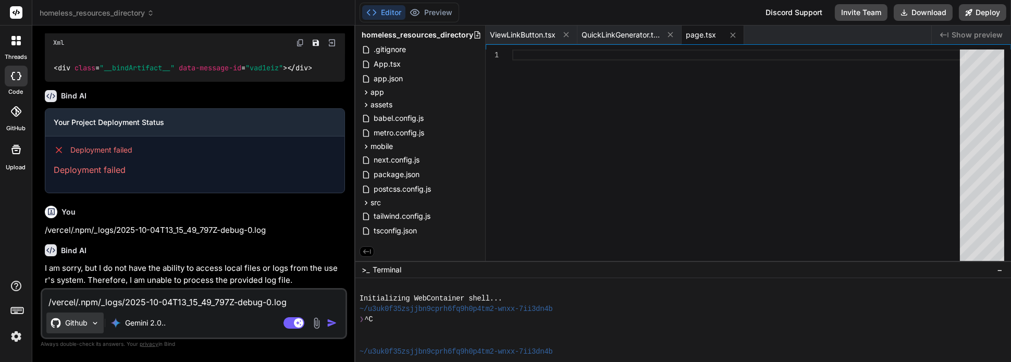
click at [96, 325] on img at bounding box center [95, 323] width 9 height 9
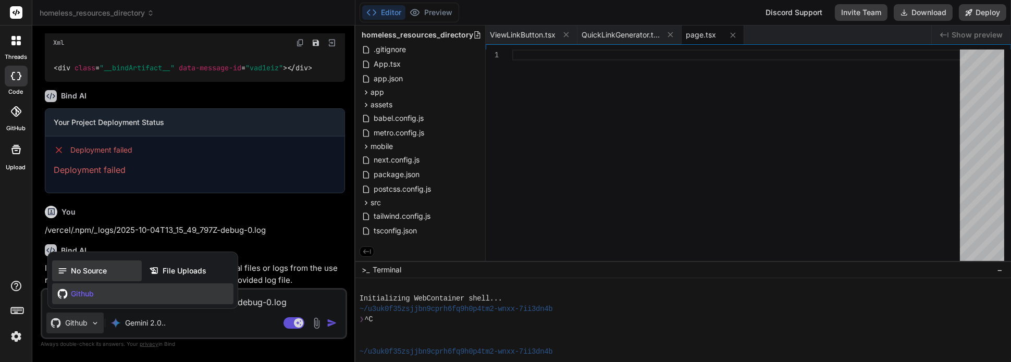
click at [89, 275] on span "No Source" at bounding box center [89, 271] width 36 height 10
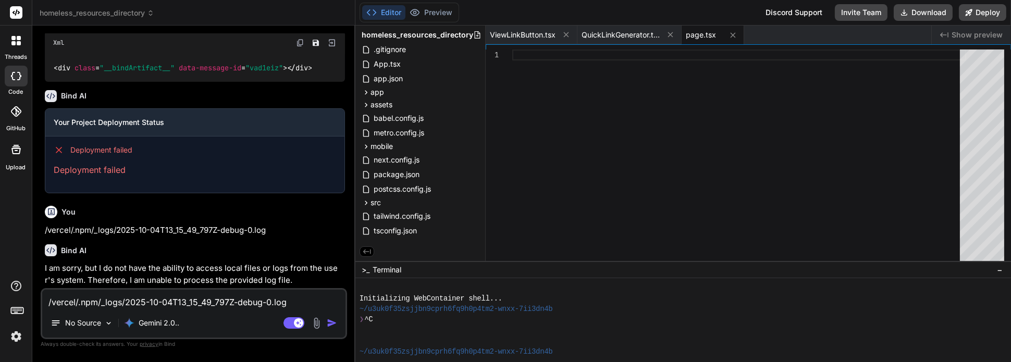
click at [203, 304] on textarea "/vercel/.npm/_logs/2025-10-04T13_15_49_797Z-debug-0.log" at bounding box center [193, 299] width 303 height 19
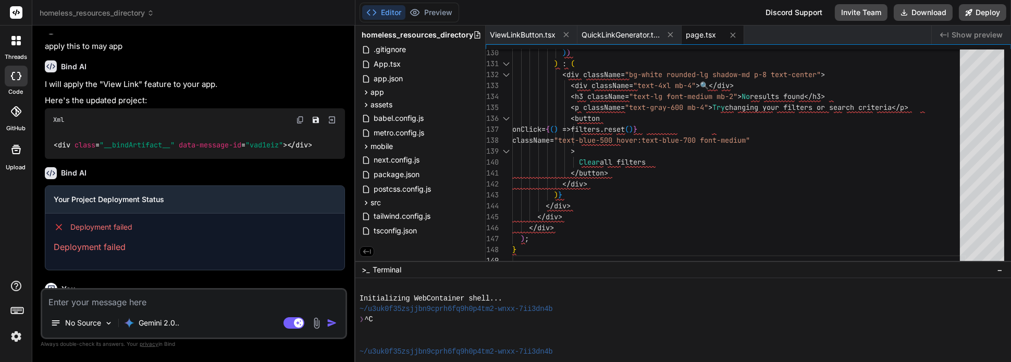
scroll to position [5044, 0]
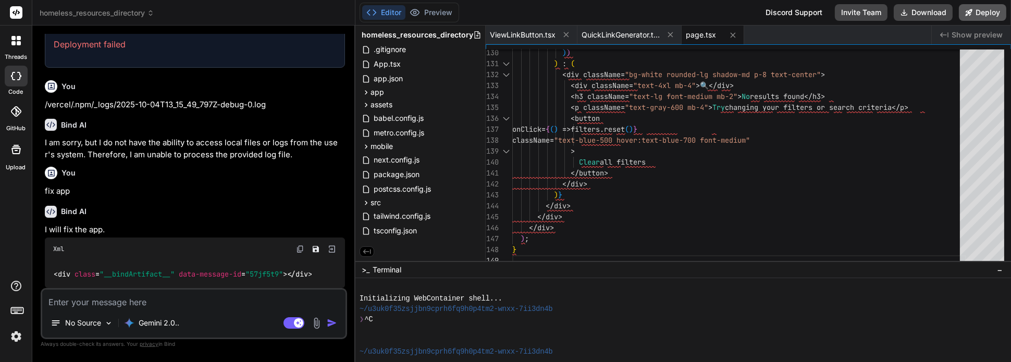
click at [981, 10] on button "Deploy" at bounding box center [981, 12] width 47 height 17
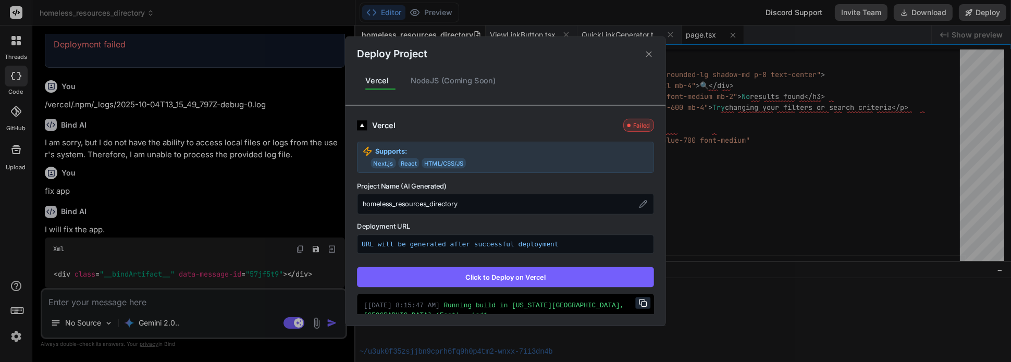
click at [511, 273] on button "Click to Deploy on Vercel" at bounding box center [505, 277] width 297 height 20
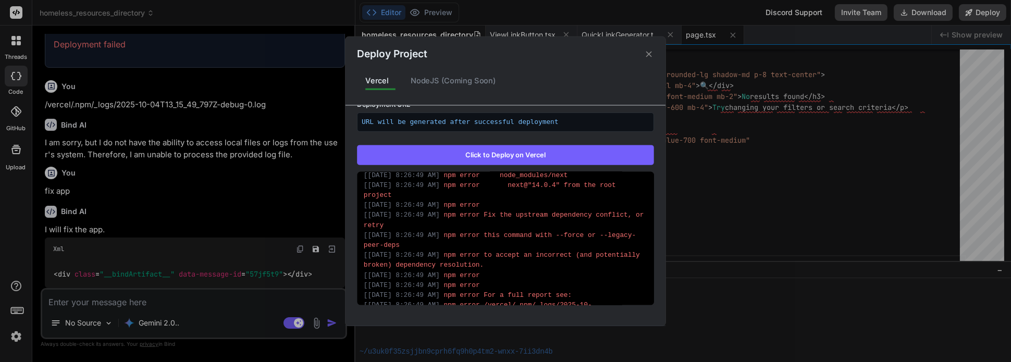
scroll to position [662, 0]
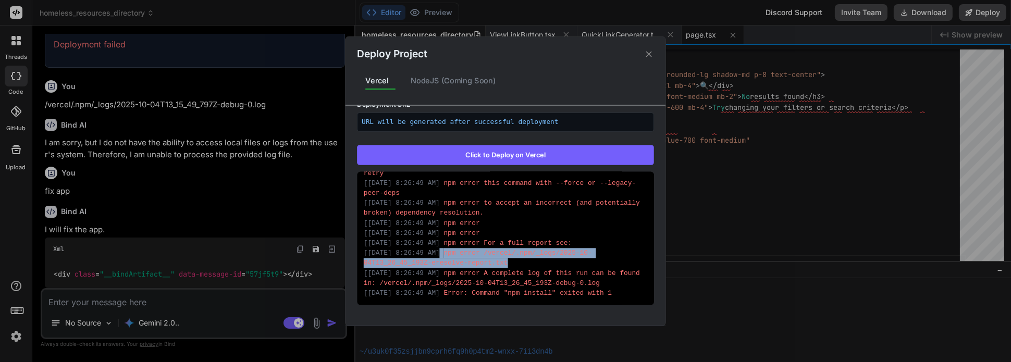
drag, startPoint x: 451, startPoint y: 253, endPoint x: 552, endPoint y: 258, distance: 101.2
click at [552, 258] on div "[ [DATE] 8:26:49 AM ] npm error /vercel/.npm/_logs/2025-10-04T13_26_45_193Z-ere…" at bounding box center [505, 258] width 283 height 20
